Goal: Task Accomplishment & Management: Manage account settings

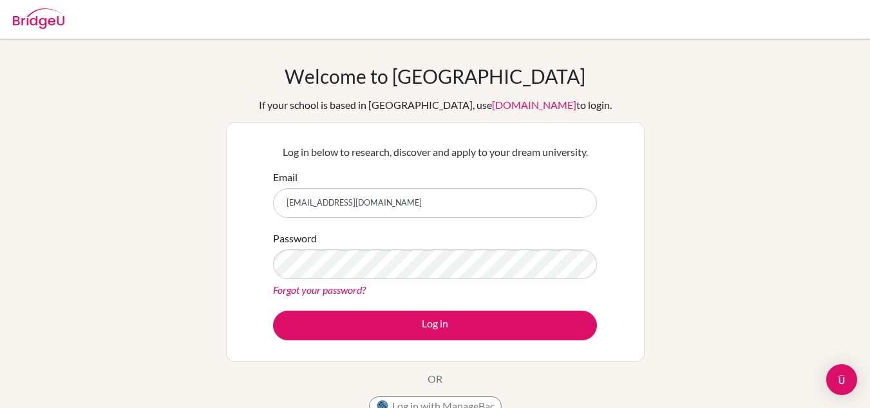
type input "[EMAIL_ADDRESS][DOMAIN_NAME]"
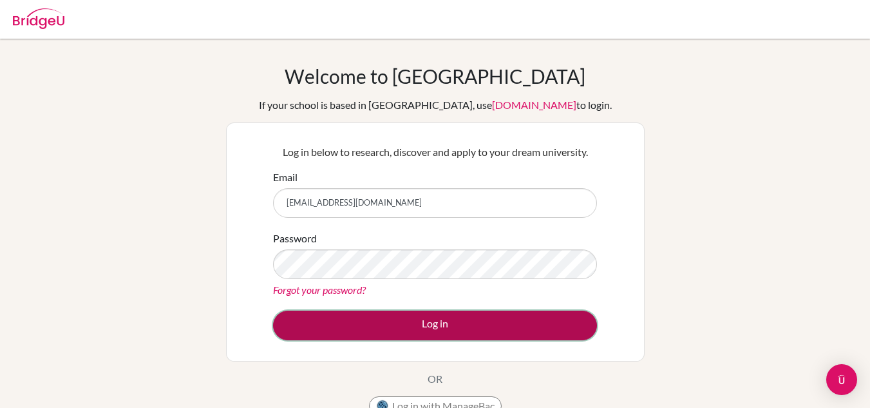
click at [462, 323] on button "Log in" at bounding box center [435, 325] width 324 height 30
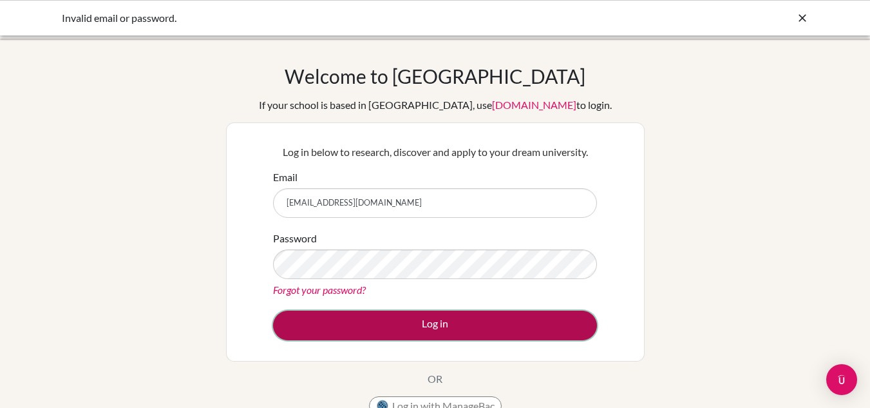
click at [467, 319] on button "Log in" at bounding box center [435, 325] width 324 height 30
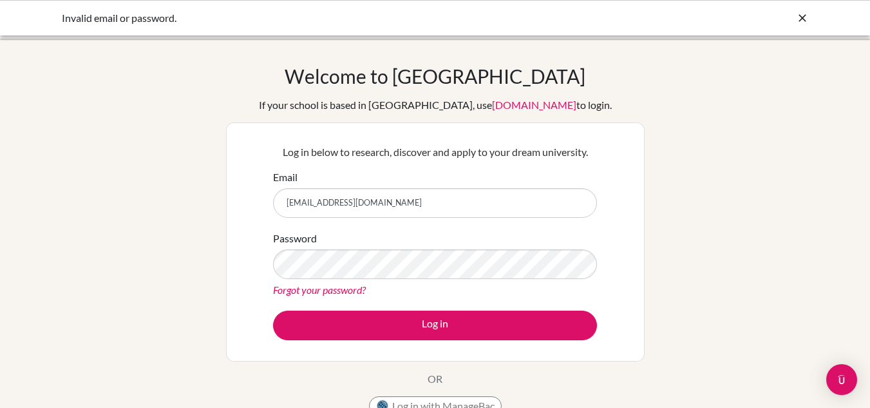
click at [407, 341] on div "Log in below to research, discover and apply to your dream university. Email 28…" at bounding box center [435, 242] width 340 height 212
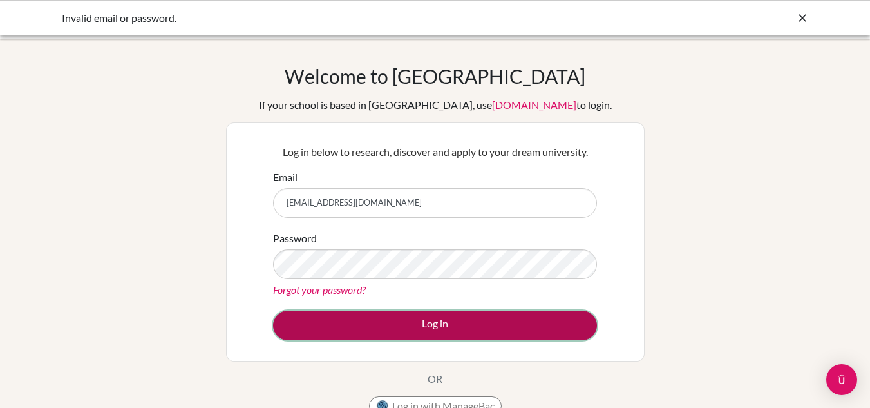
click at [410, 339] on button "Log in" at bounding box center [435, 325] width 324 height 30
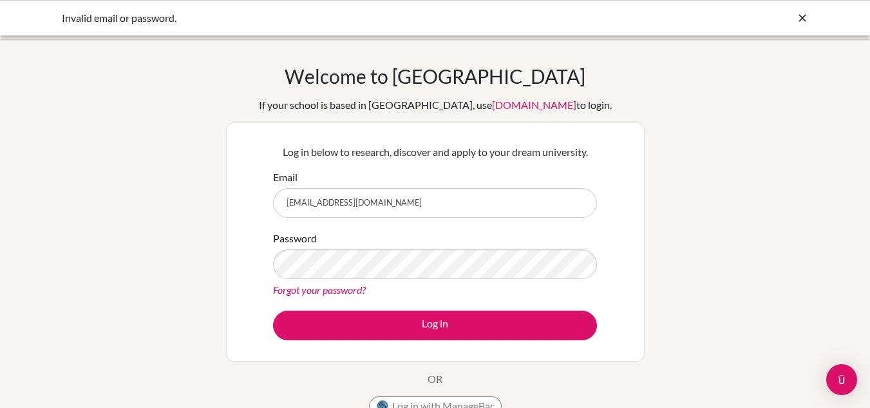
click at [797, 21] on icon at bounding box center [802, 18] width 13 height 13
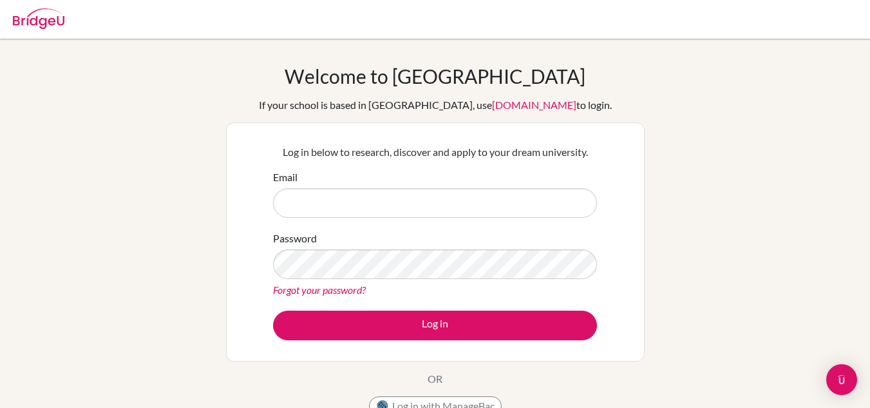
click at [441, 196] on input "Email" at bounding box center [435, 203] width 324 height 30
type input "[EMAIL_ADDRESS][DOMAIN_NAME]"
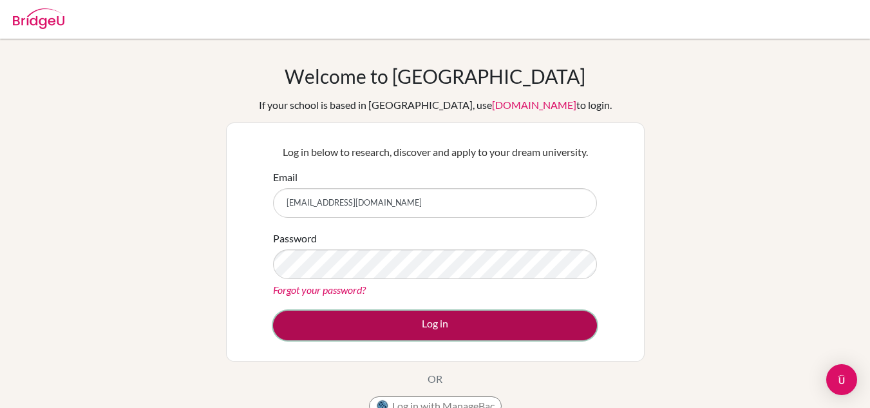
click at [397, 336] on button "Log in" at bounding box center [435, 325] width 324 height 30
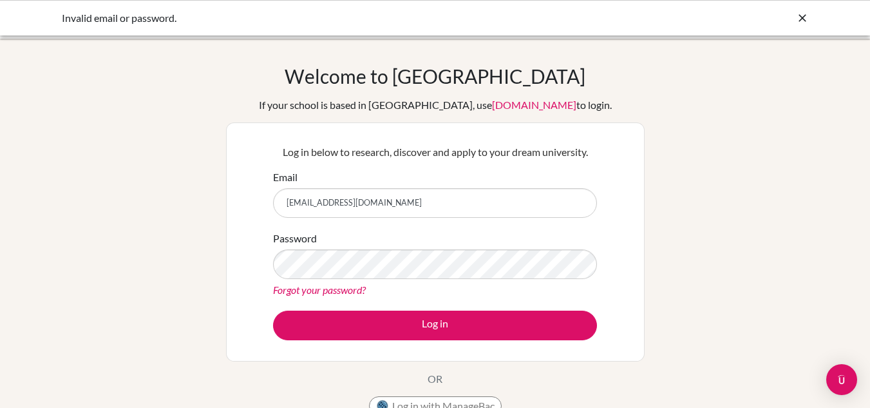
click at [352, 291] on link "Forgot your password?" at bounding box center [319, 289] width 93 height 12
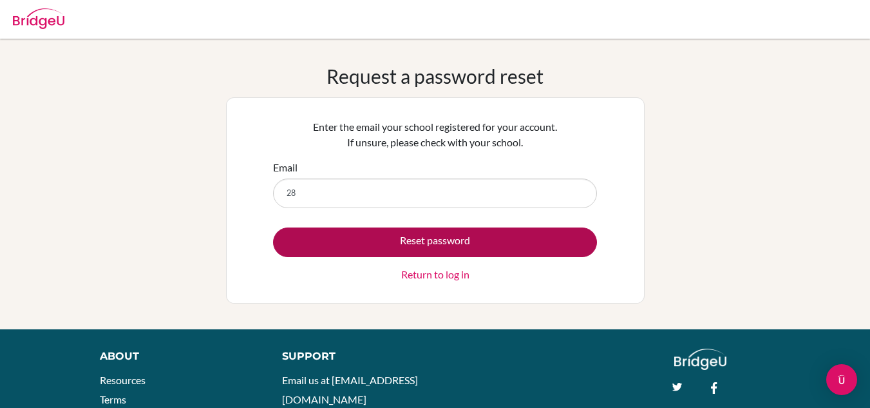
type input "[EMAIL_ADDRESS][DOMAIN_NAME]"
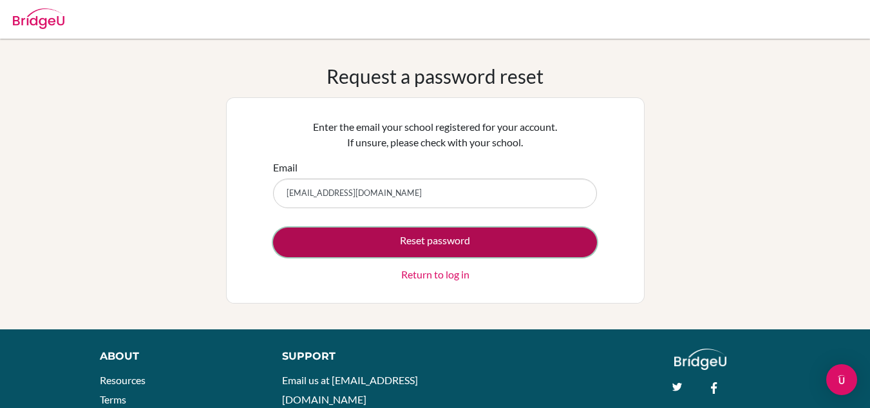
click at [412, 246] on button "Reset password" at bounding box center [435, 242] width 324 height 30
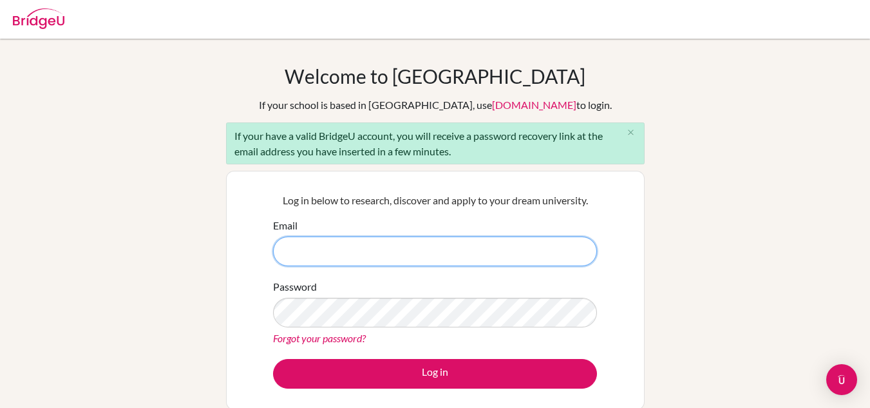
paste input "[EMAIL_ADDRESS][DOMAIN_NAME]"
type input "[EMAIL_ADDRESS][DOMAIN_NAME]"
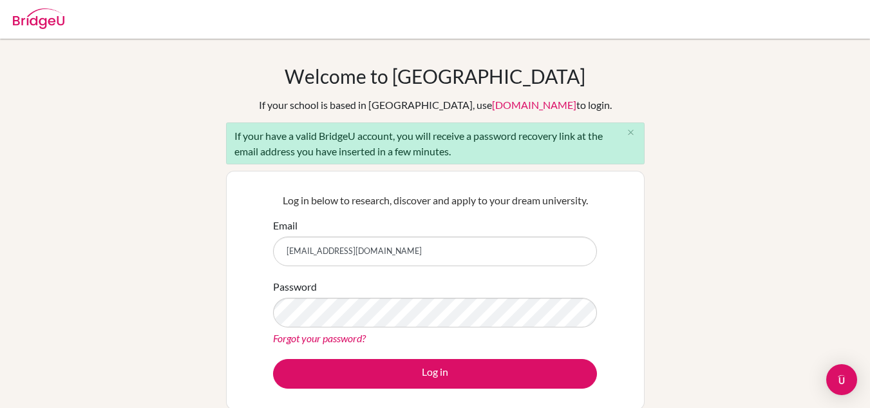
click at [350, 338] on link "Forgot your password?" at bounding box center [319, 338] width 93 height 12
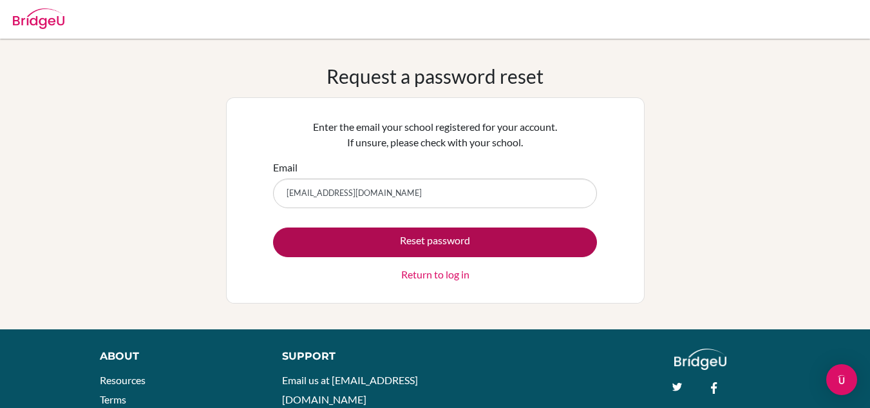
type input "[EMAIL_ADDRESS][DOMAIN_NAME]"
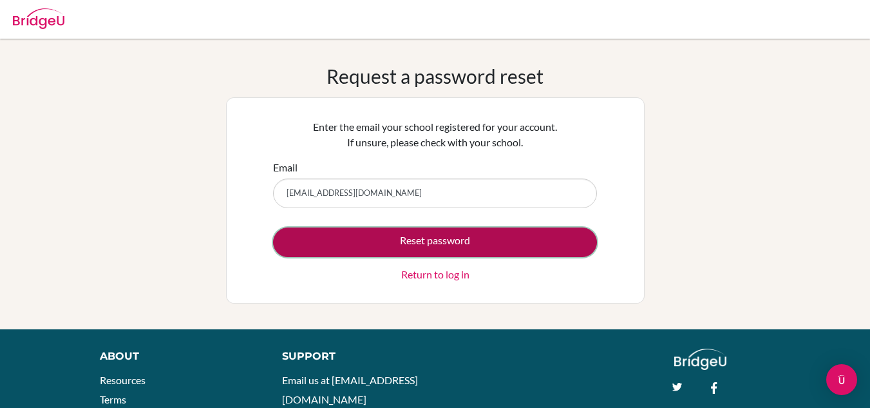
click at [401, 243] on button "Reset password" at bounding box center [435, 242] width 324 height 30
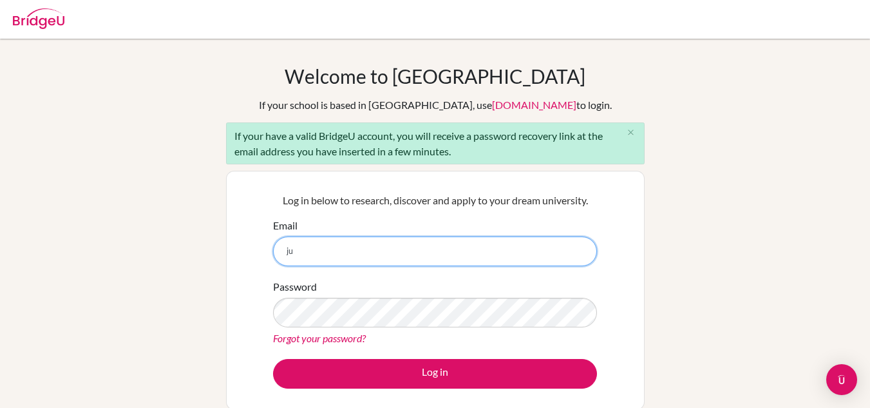
type input "j"
click at [439, 260] on input "28azzam.vanka@sisschools.org" at bounding box center [435, 251] width 324 height 30
type input "2"
type input "marco.limurti@sisschools.org"
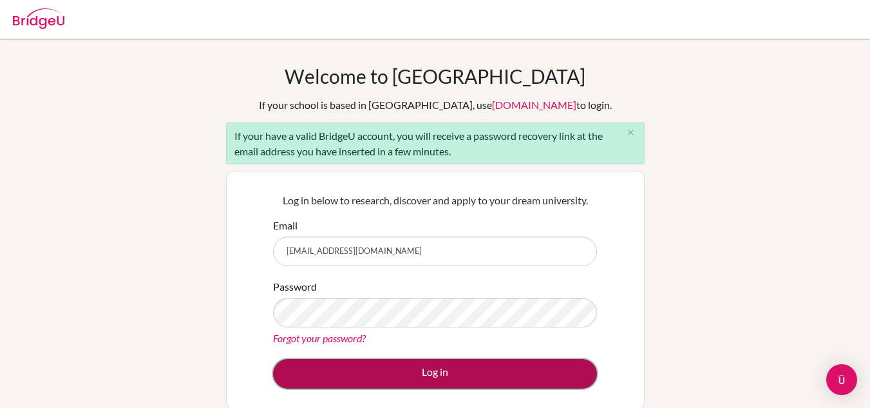
click at [403, 372] on button "Log in" at bounding box center [435, 374] width 324 height 30
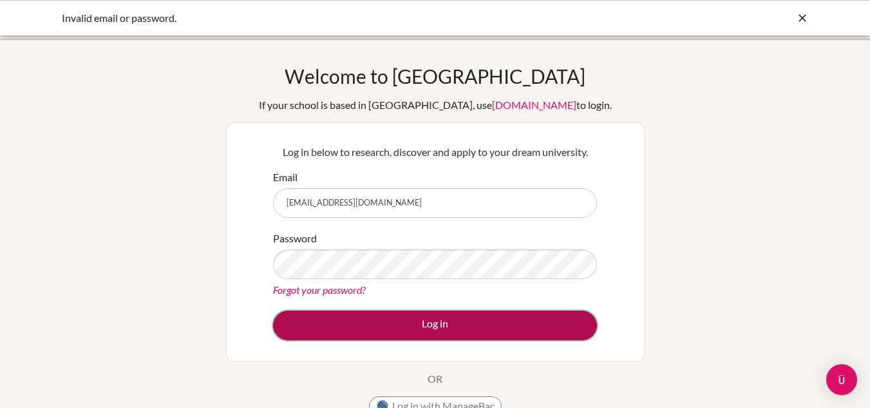
click at [446, 326] on button "Log in" at bounding box center [435, 325] width 324 height 30
